Goal: Task Accomplishment & Management: Manage account settings

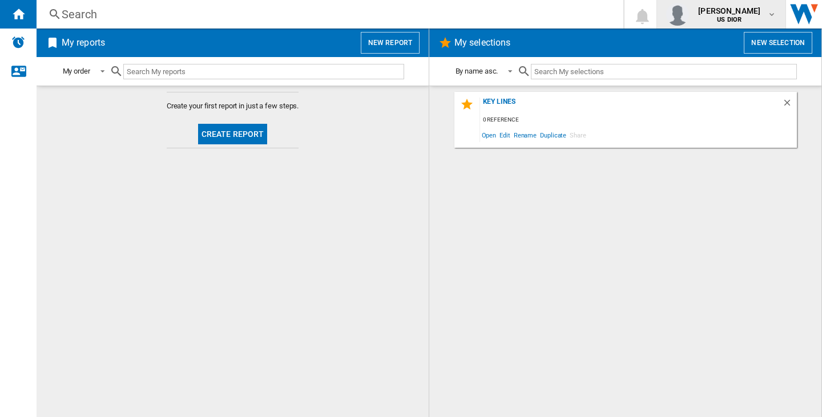
click at [698, 16] on span "sophie wood-goulbourn" at bounding box center [729, 10] width 62 height 11
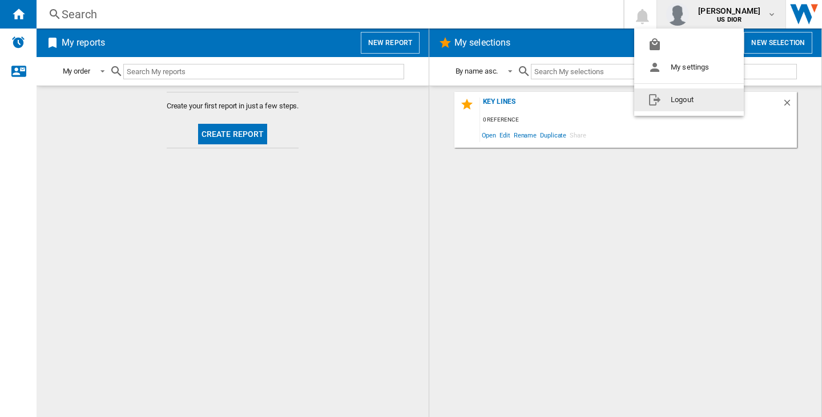
click at [696, 98] on button "Logout" at bounding box center [689, 99] width 110 height 23
